Goal: Check status: Check status

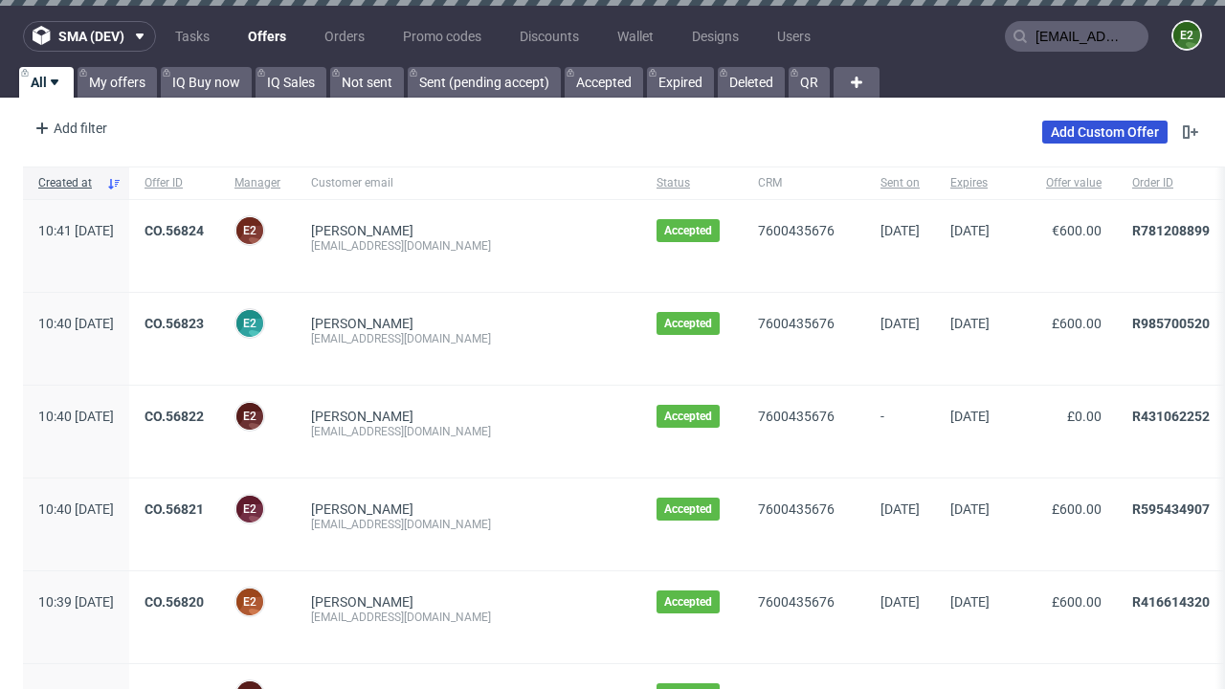
type input "[EMAIL_ADDRESS][DOMAIN_NAME]"
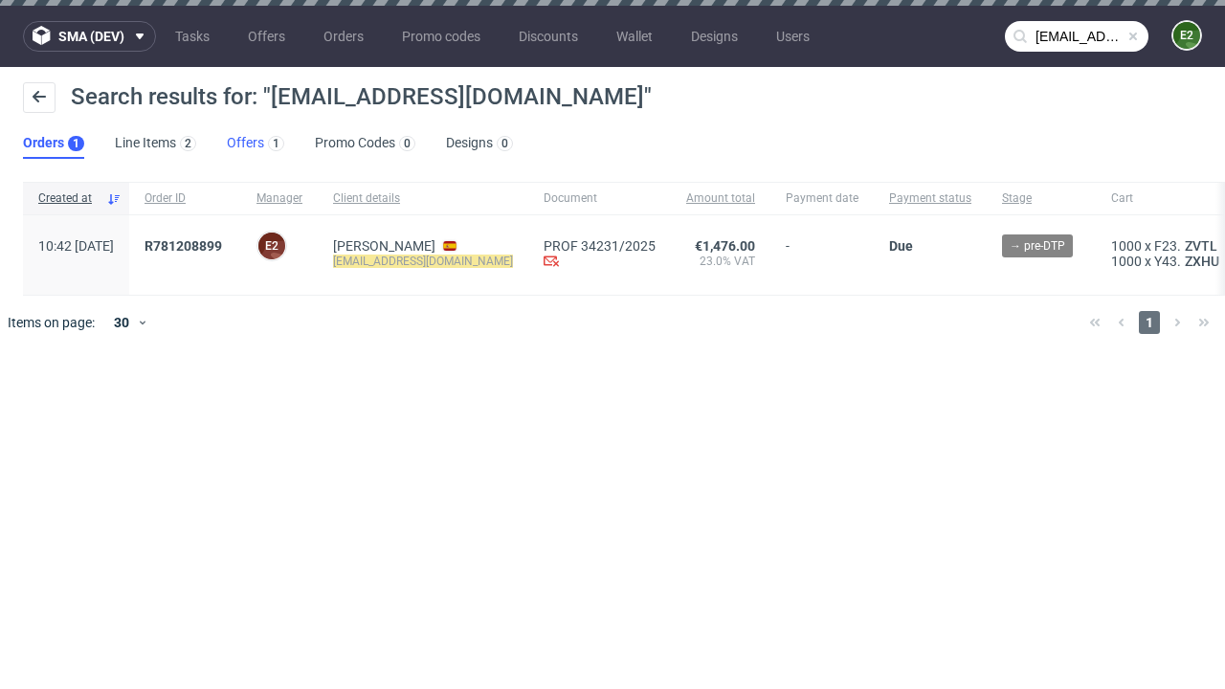
click at [255, 144] on link "Offers 1" at bounding box center [255, 143] width 57 height 31
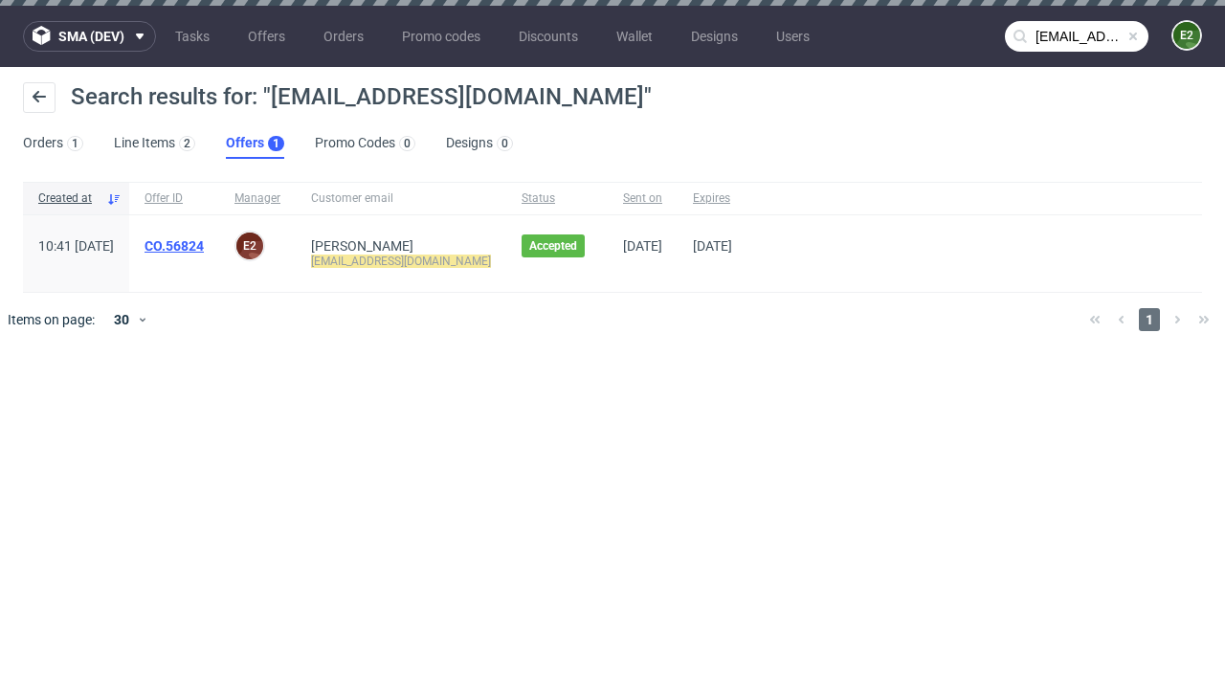
click at [204, 246] on link "CO.56824" at bounding box center [173, 245] width 59 height 15
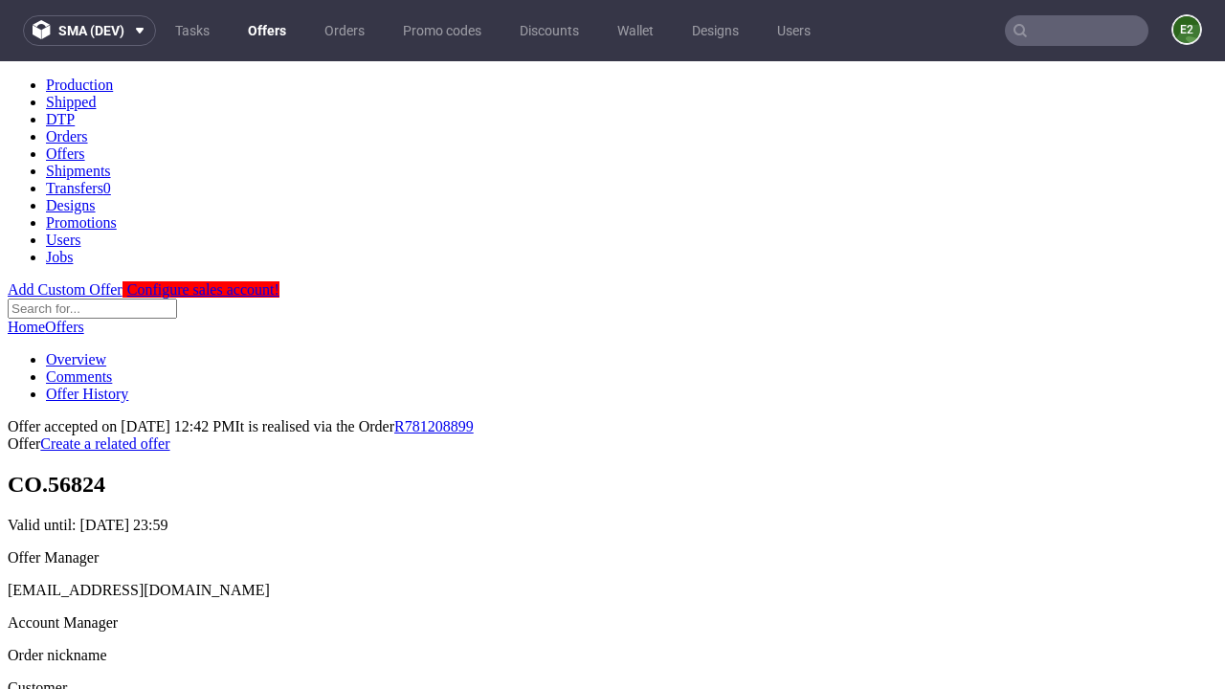
scroll to position [241, 0]
